Goal: Task Accomplishment & Management: Manage account settings

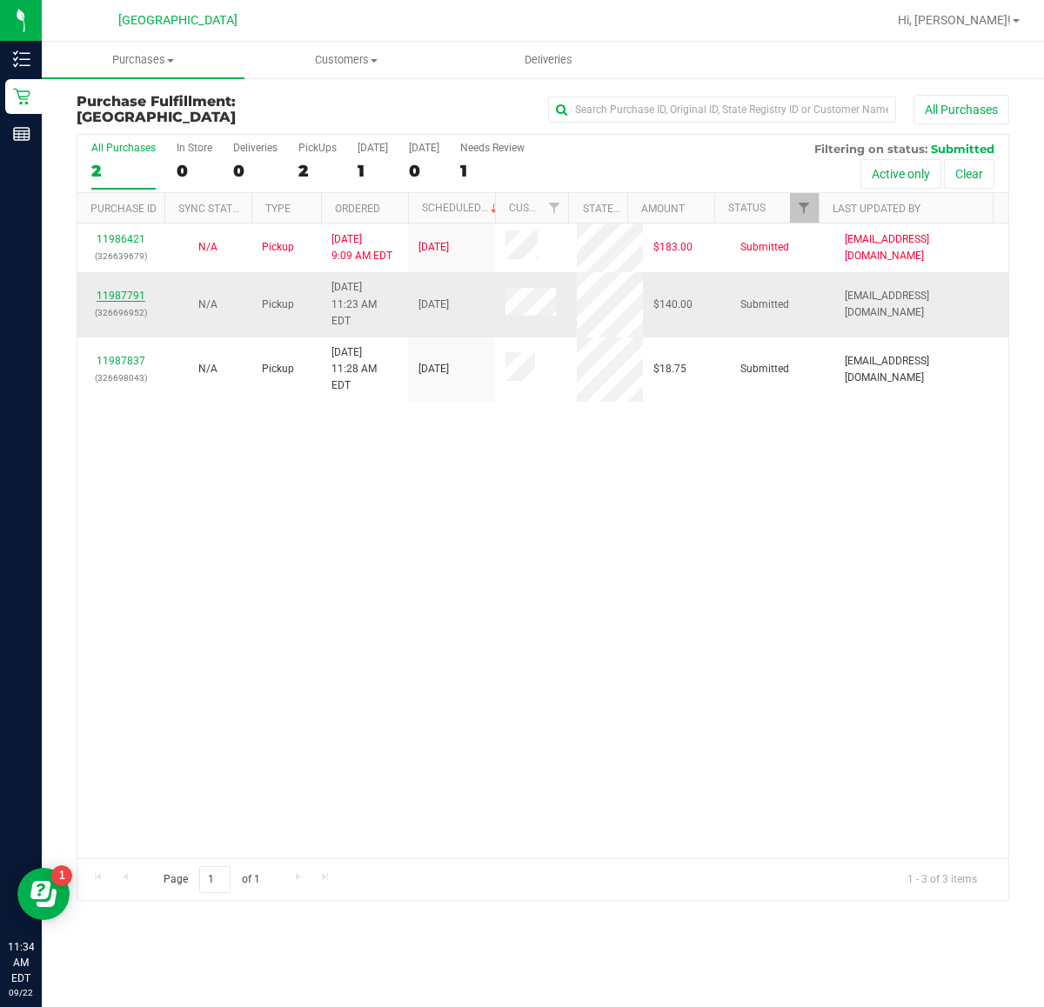
click at [137, 290] on link "11987791" at bounding box center [121, 296] width 49 height 12
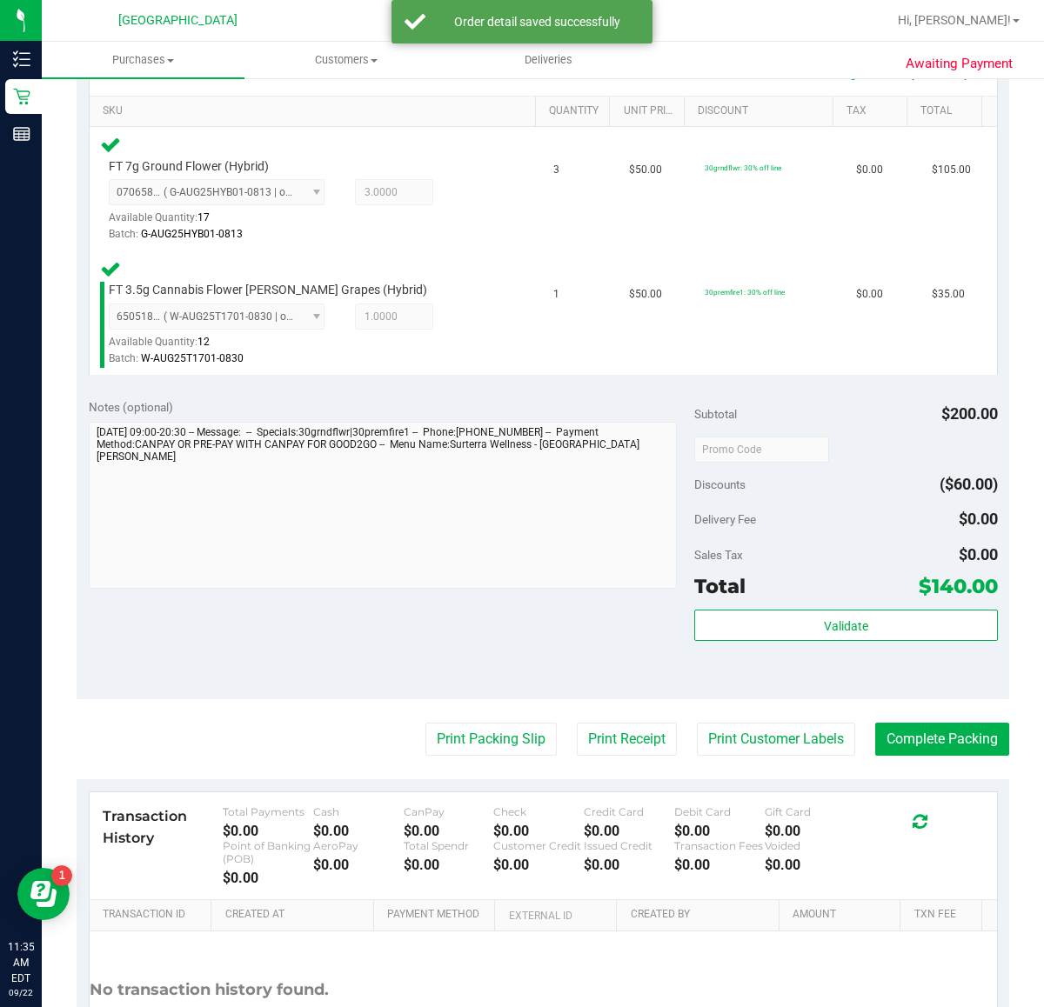
scroll to position [435, 0]
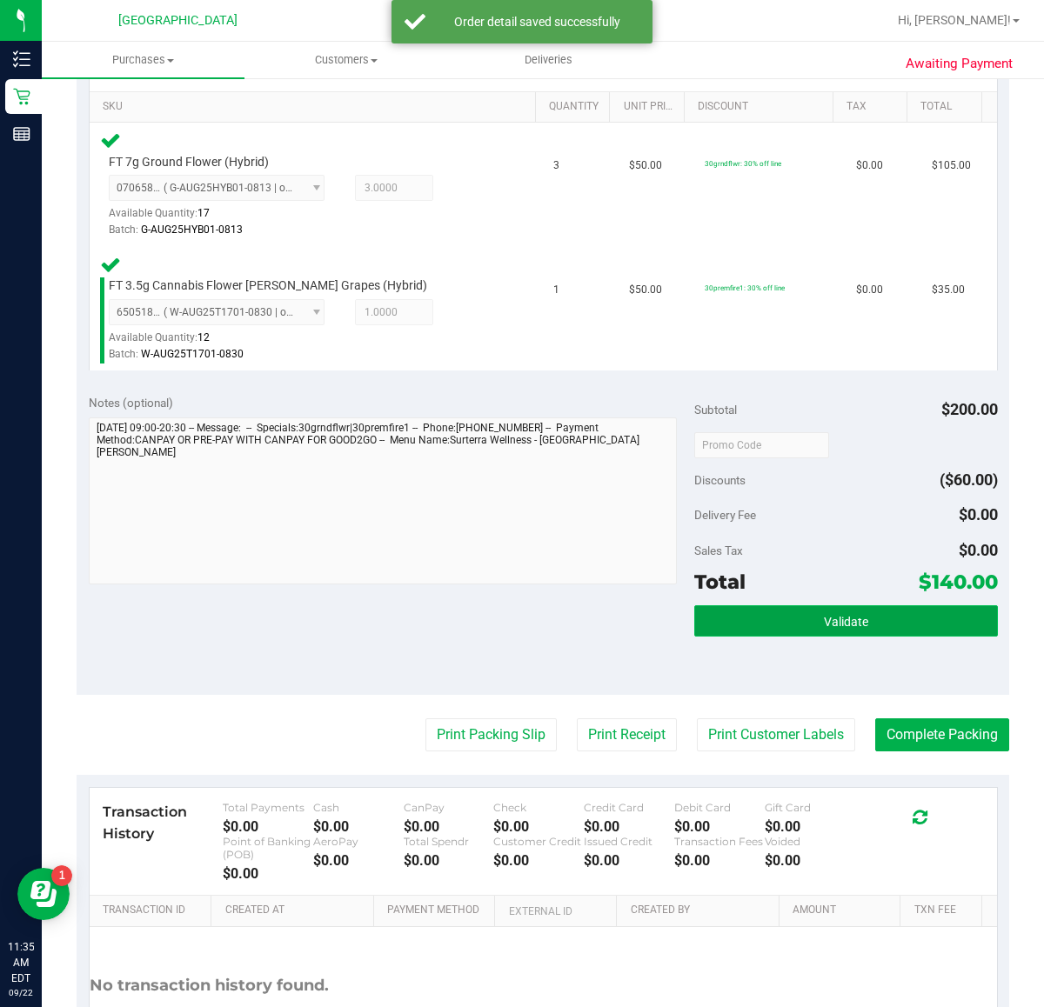
click at [841, 616] on span "Validate" at bounding box center [846, 622] width 44 height 14
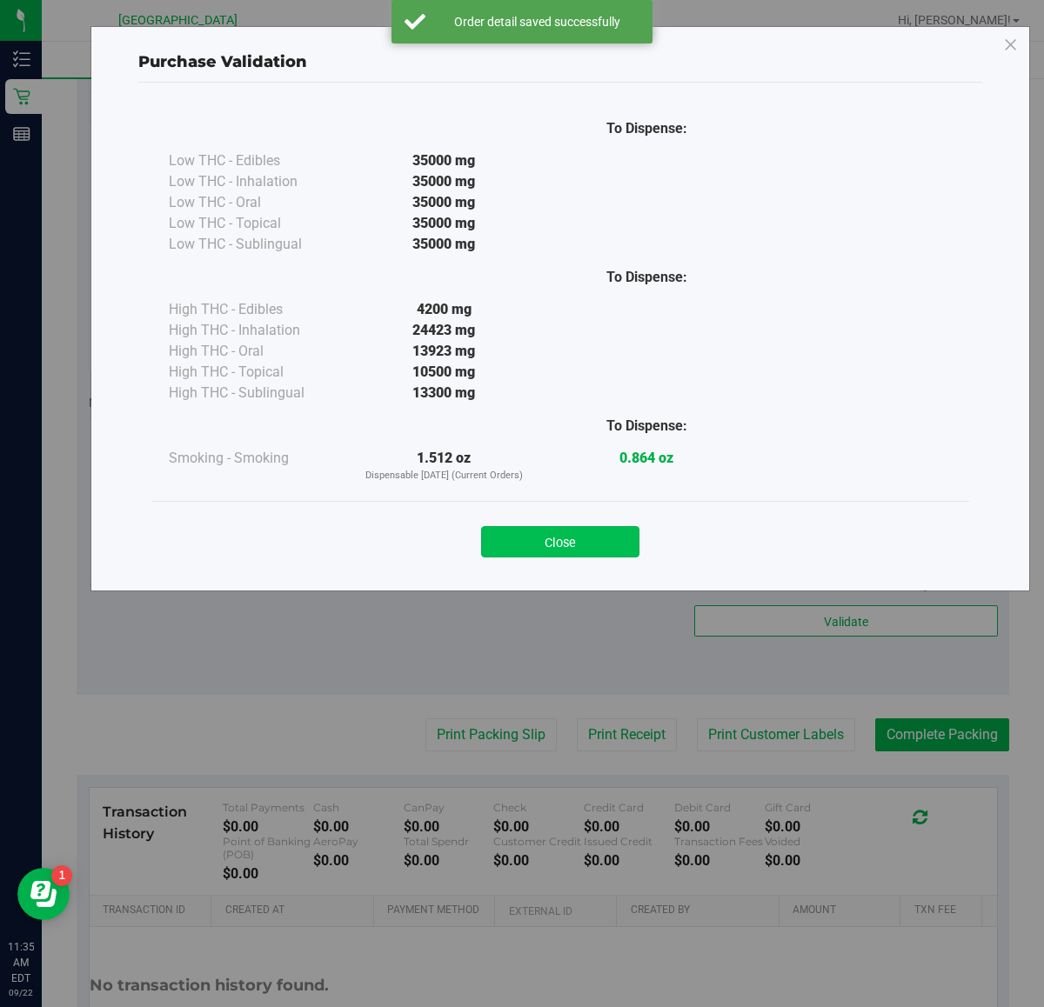
click at [584, 545] on button "Close" at bounding box center [560, 541] width 158 height 31
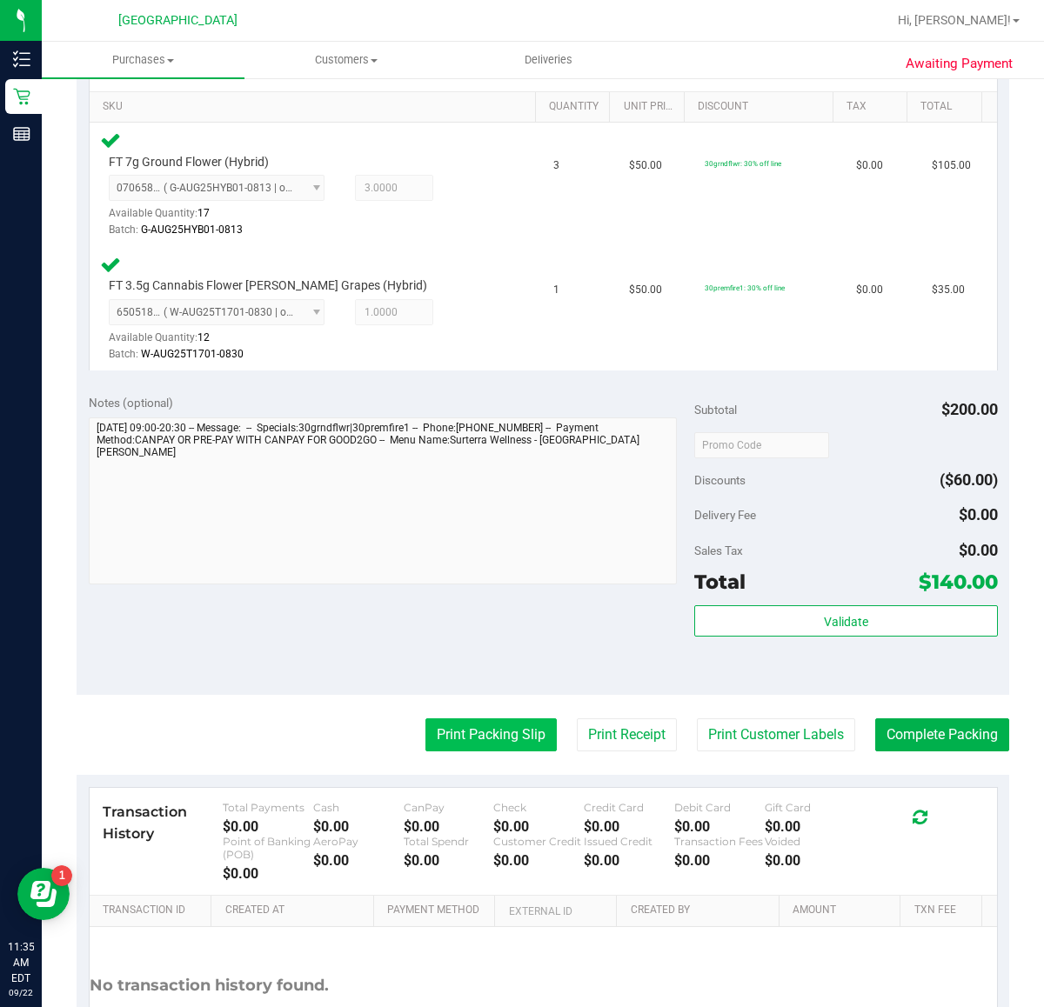
click at [504, 733] on button "Print Packing Slip" at bounding box center [490, 734] width 131 height 33
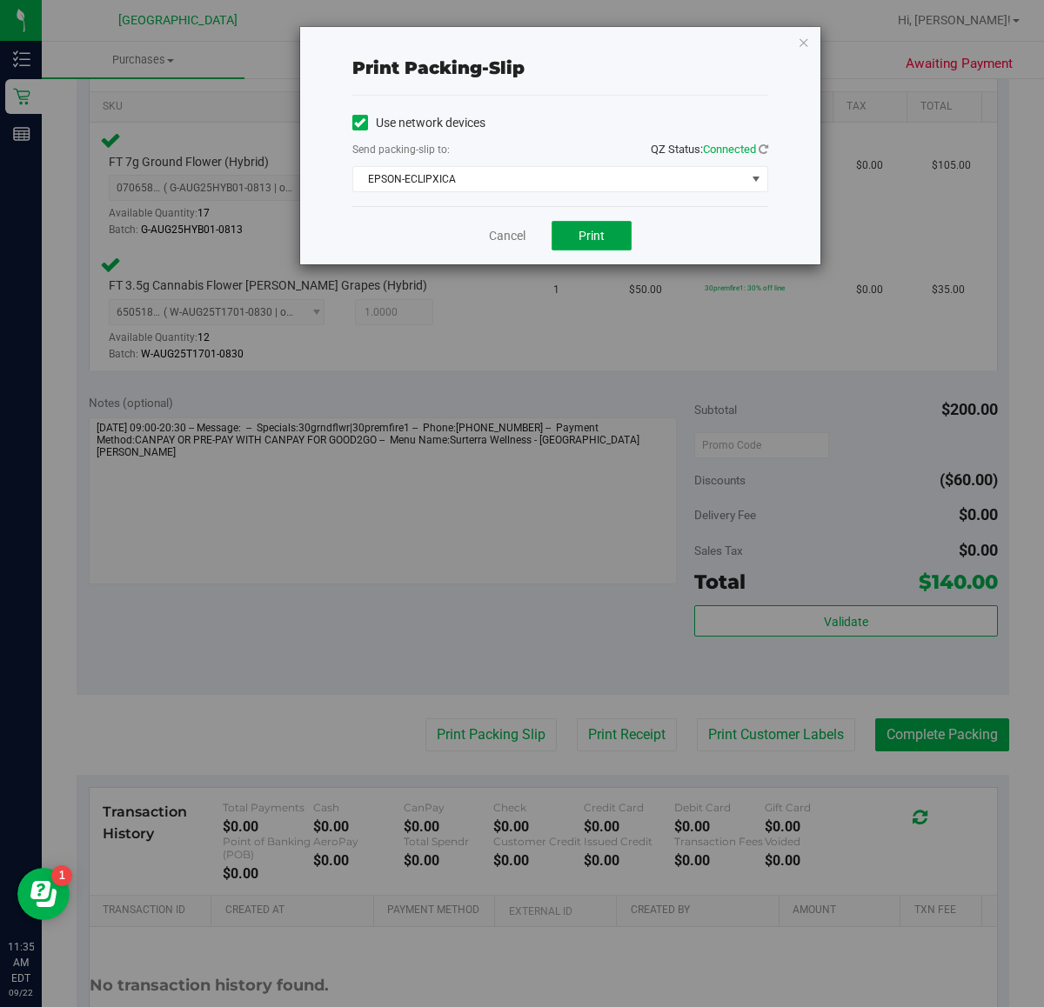
click at [614, 235] on button "Print" at bounding box center [591, 236] width 80 height 30
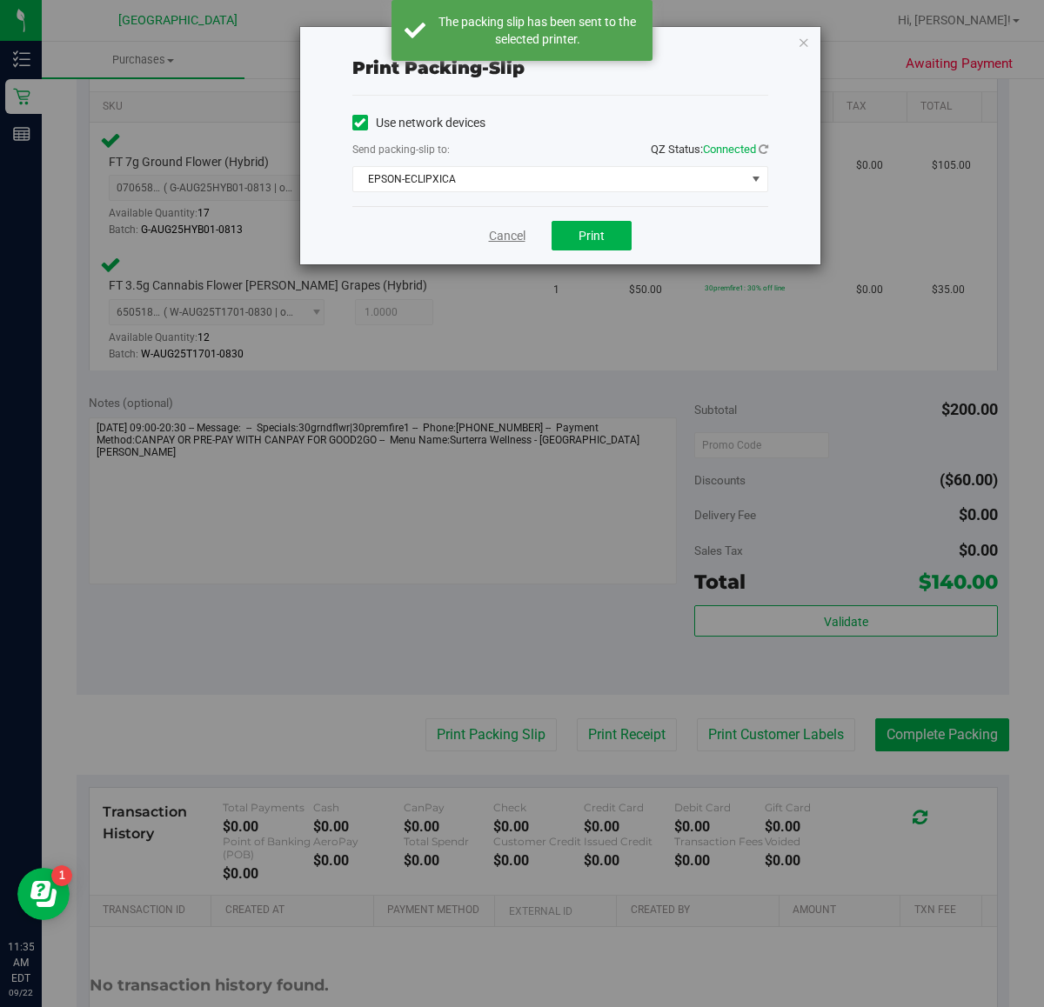
click at [498, 236] on link "Cancel" at bounding box center [507, 236] width 37 height 18
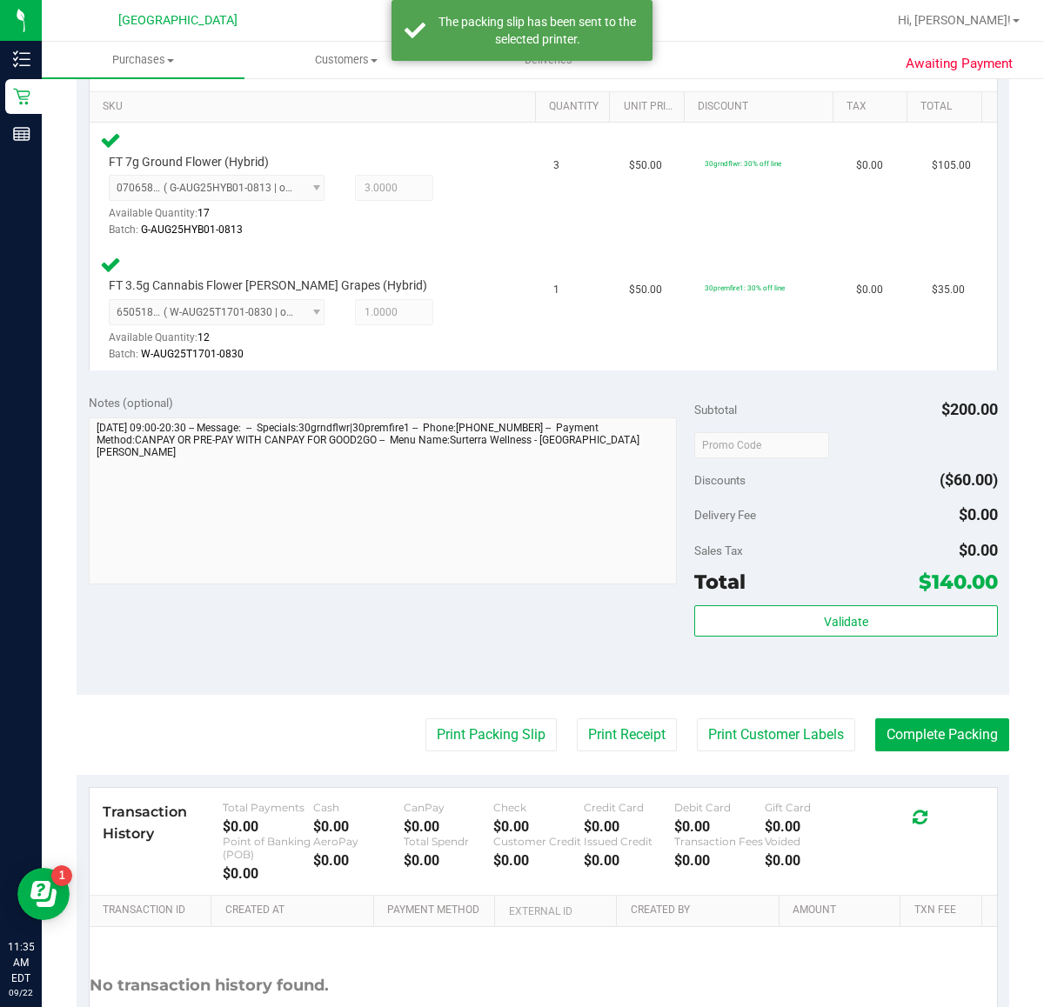
click at [794, 763] on purchase-details "Back Edit Purchase Cancel Purchase View Profile # 11987791 BioTrack ID: - Submi…" at bounding box center [543, 386] width 932 height 1454
click at [798, 748] on button "Print Customer Labels" at bounding box center [776, 734] width 158 height 33
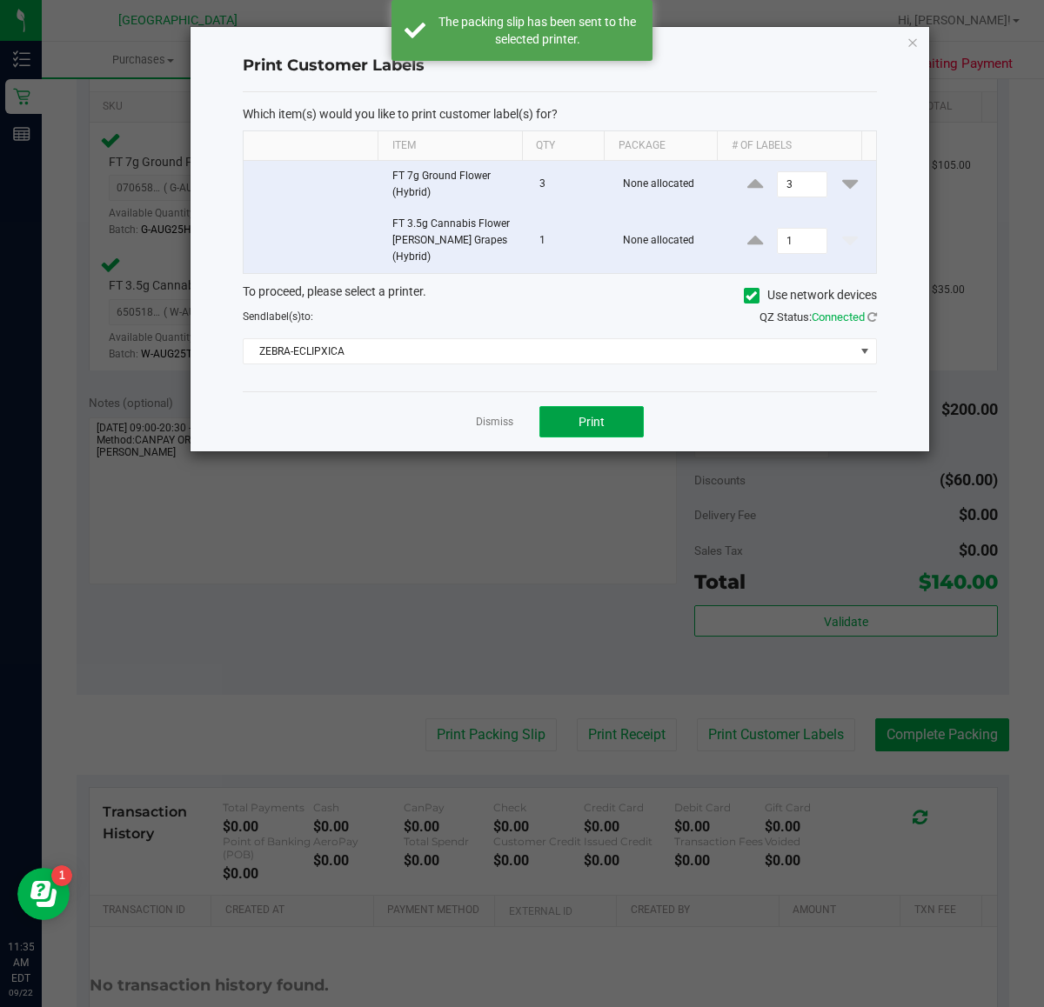
click at [614, 420] on button "Print" at bounding box center [591, 421] width 104 height 31
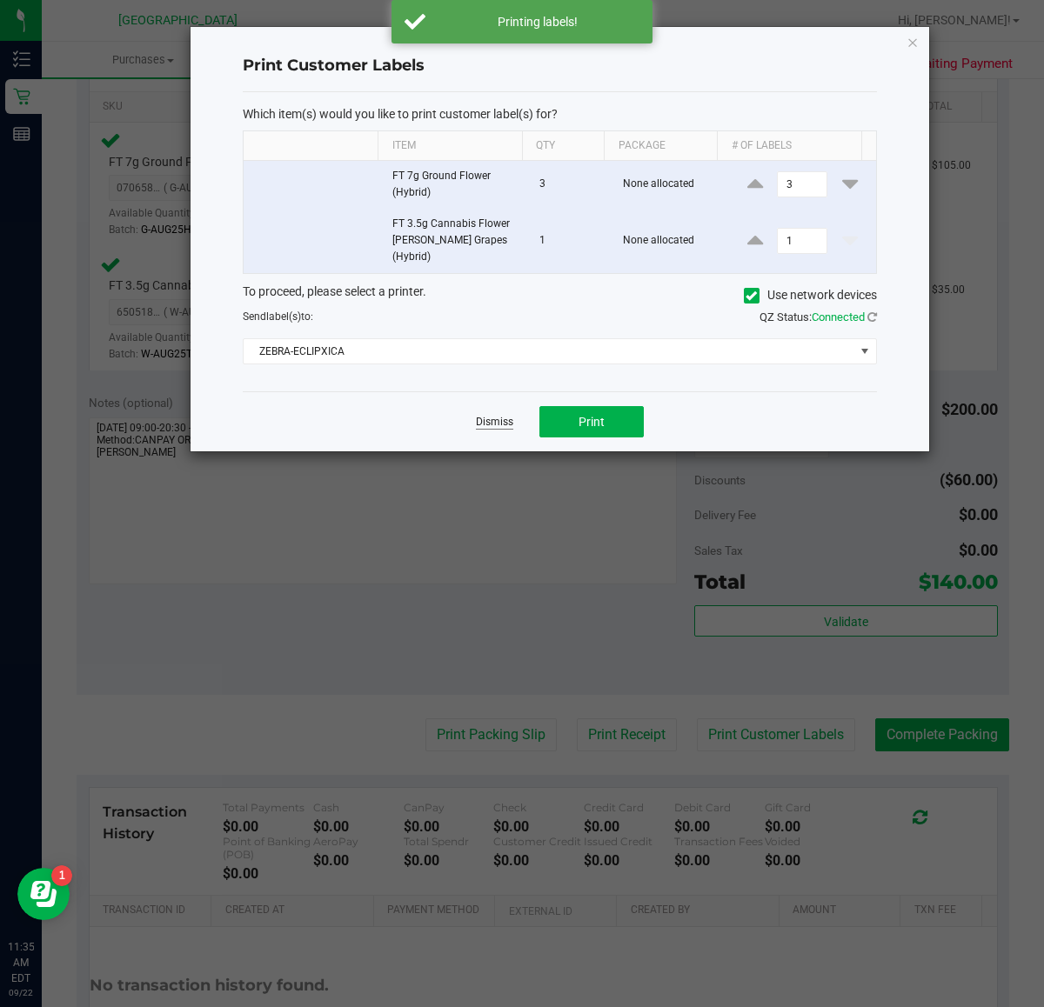
click at [496, 415] on link "Dismiss" at bounding box center [494, 422] width 37 height 15
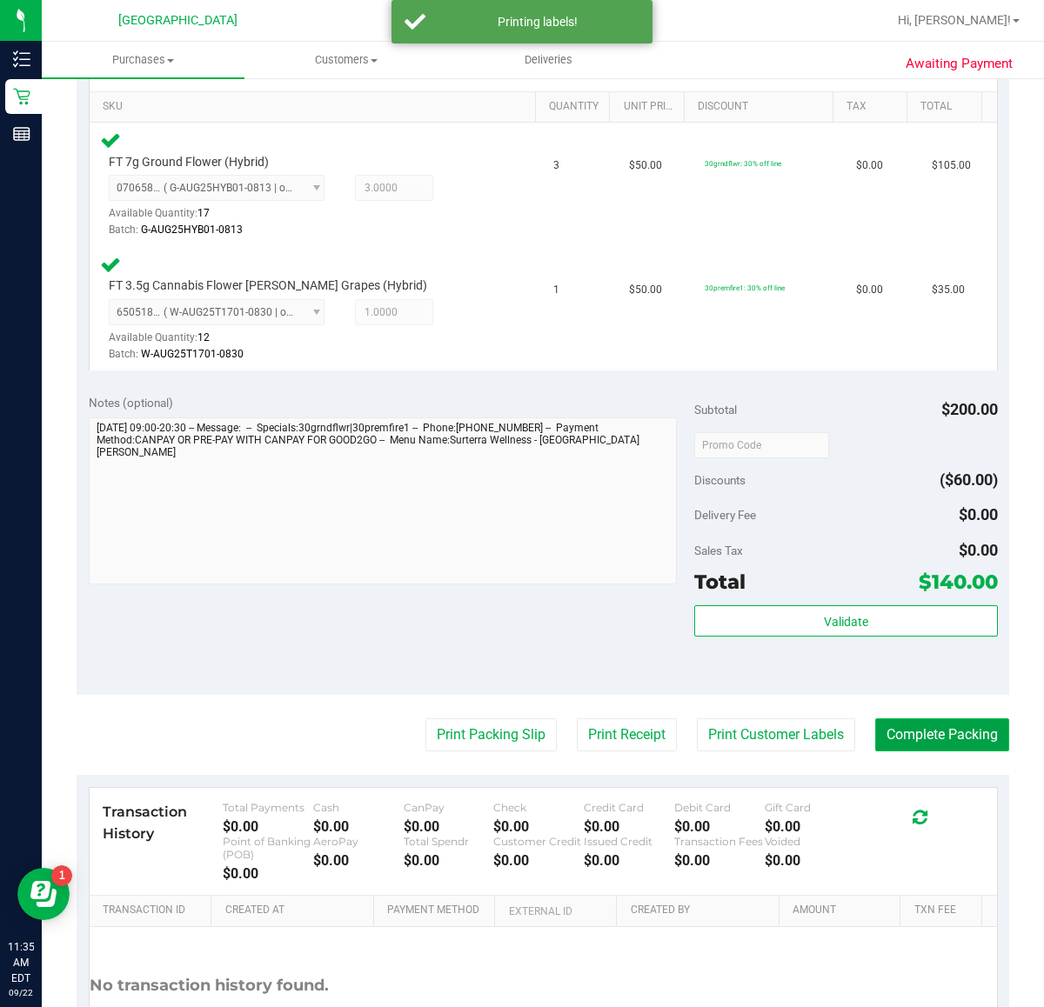
click at [936, 737] on button "Complete Packing" at bounding box center [942, 734] width 134 height 33
